Goal: Contribute content

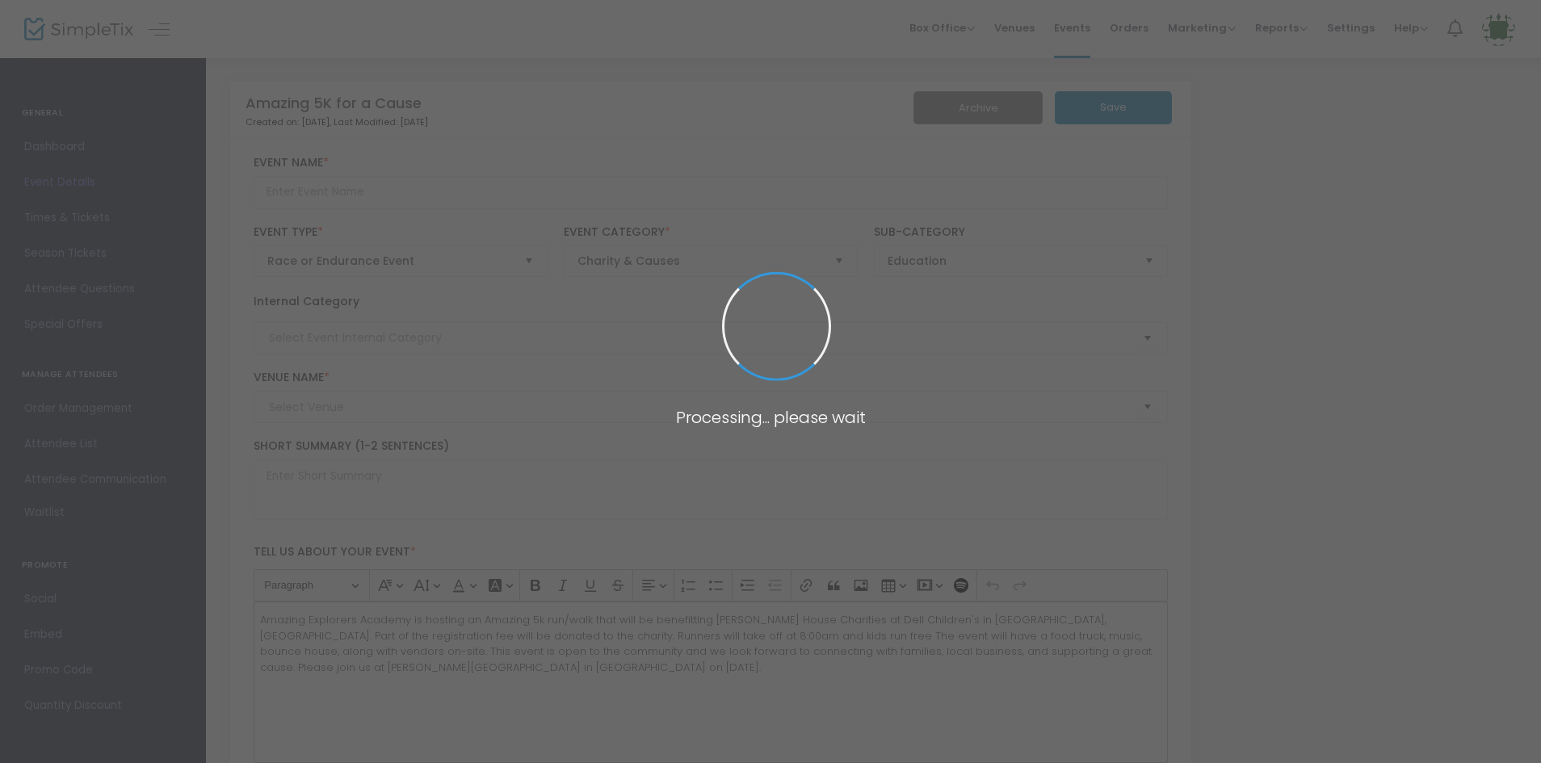
type input "Amazing 5K for a Cause"
type textarea "Amazing Explorers Academy is hosting an Amazing 5k run/walk that will be benefi…"
checkbox input "true"
type input "Register Now"
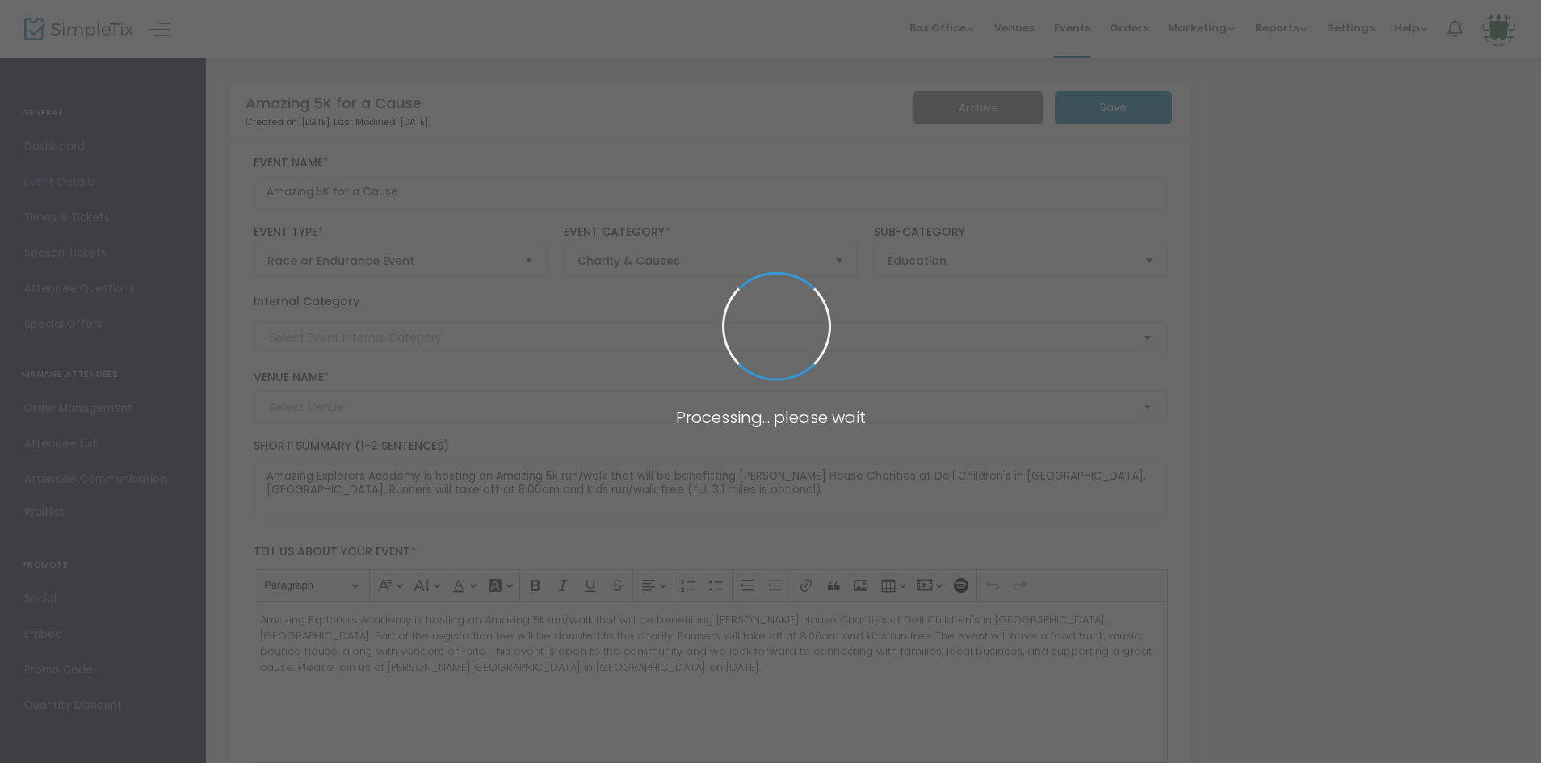
type input "[PERSON_NAME][GEOGRAPHIC_DATA]"
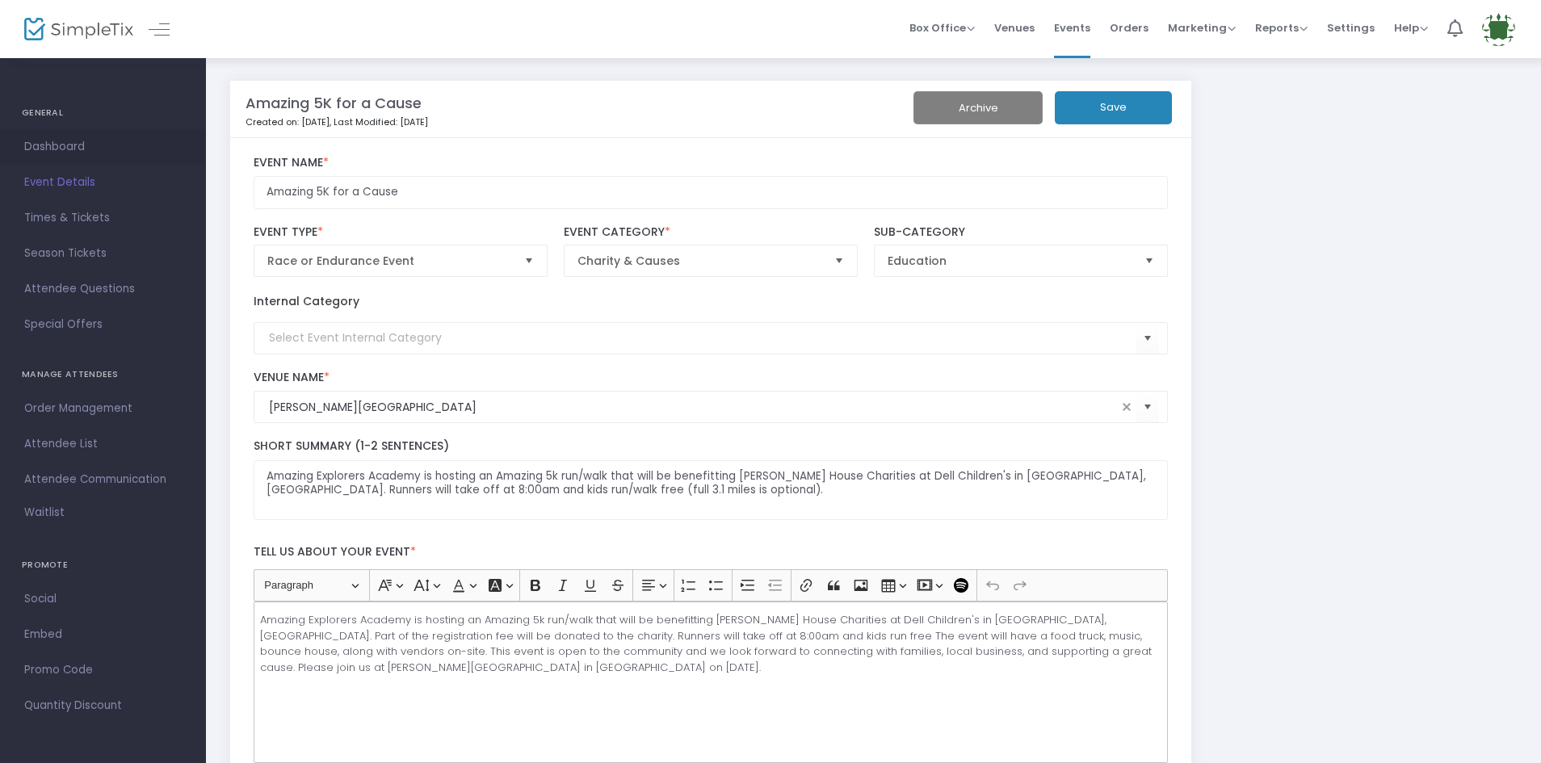
click at [37, 141] on span "Dashboard" at bounding box center [102, 146] width 157 height 21
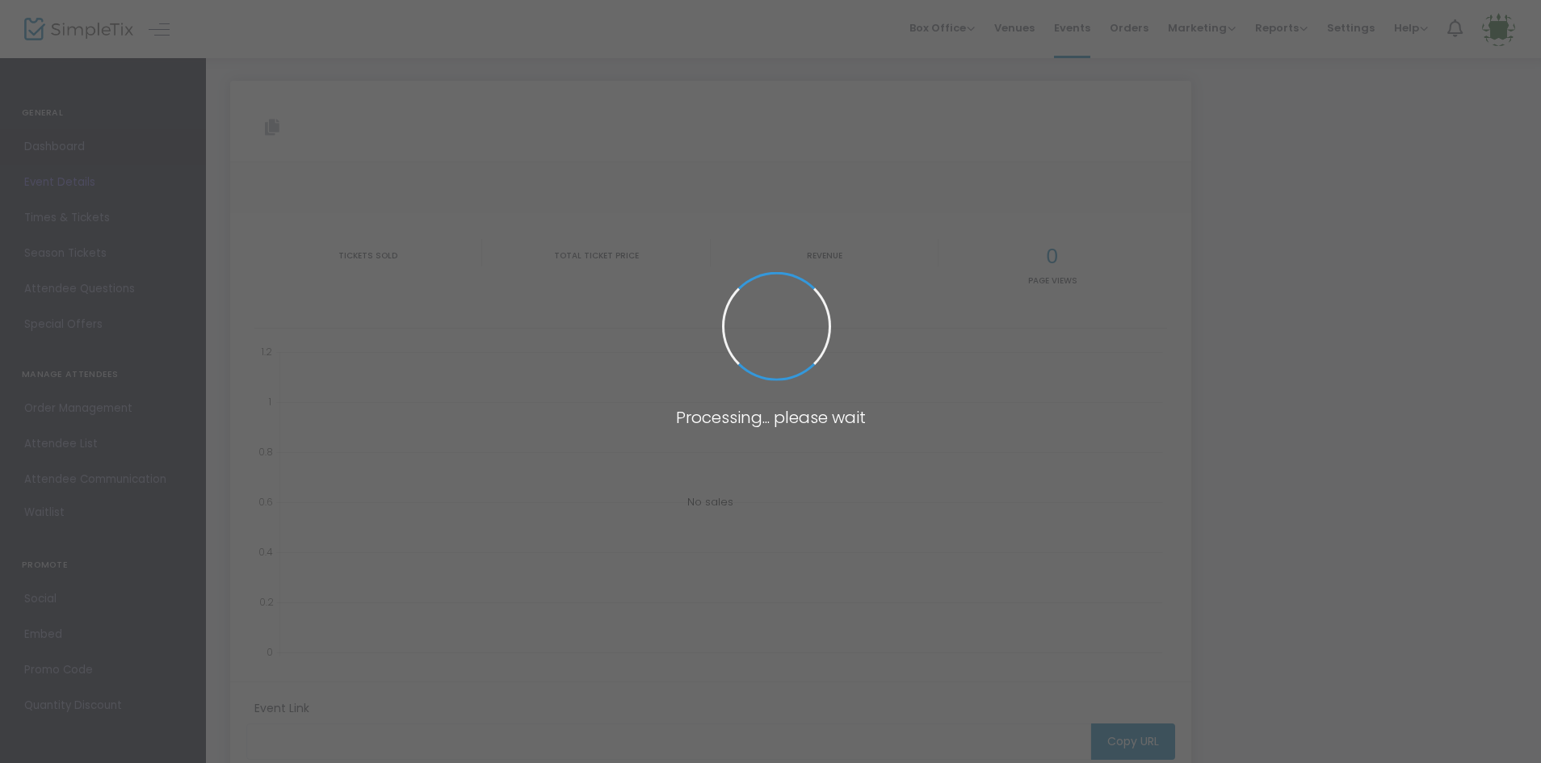
type input "[URL][DOMAIN_NAME]"
